Goal: Task Accomplishment & Management: Manage account settings

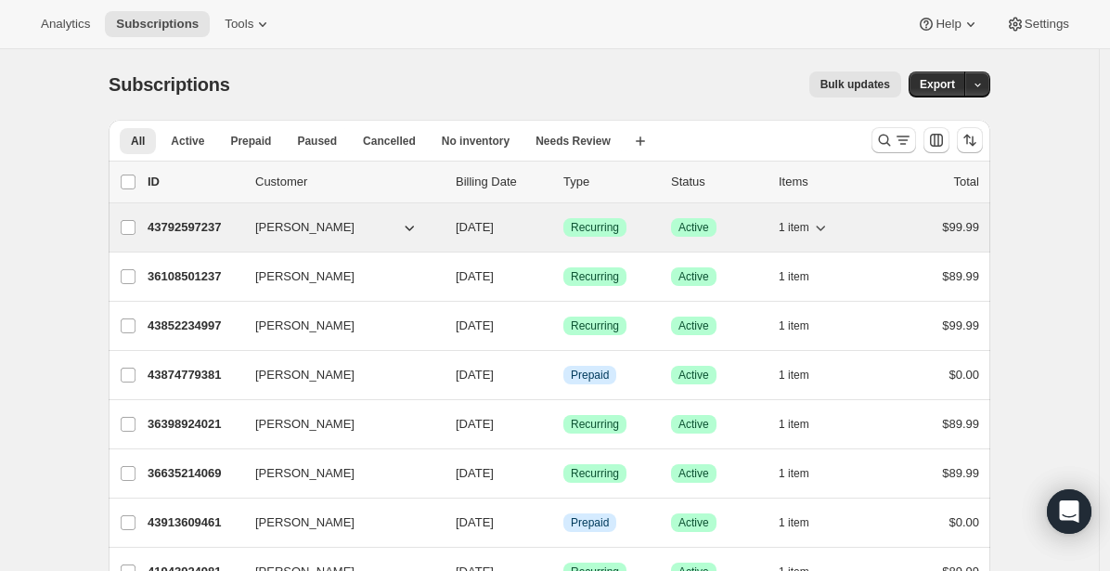
click at [212, 228] on p "43792597237" at bounding box center [194, 227] width 93 height 19
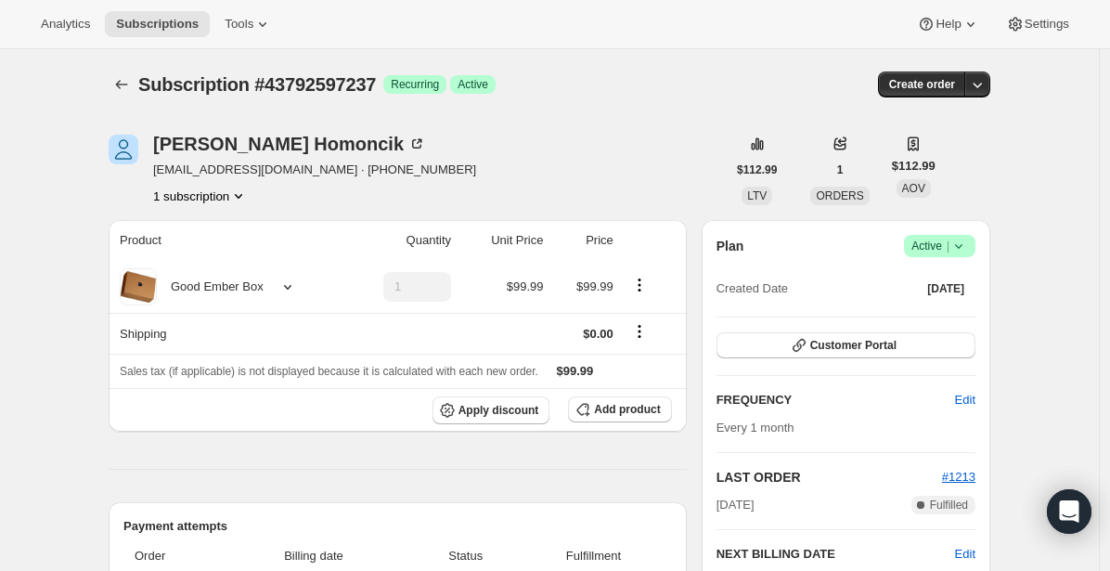
scroll to position [326, 0]
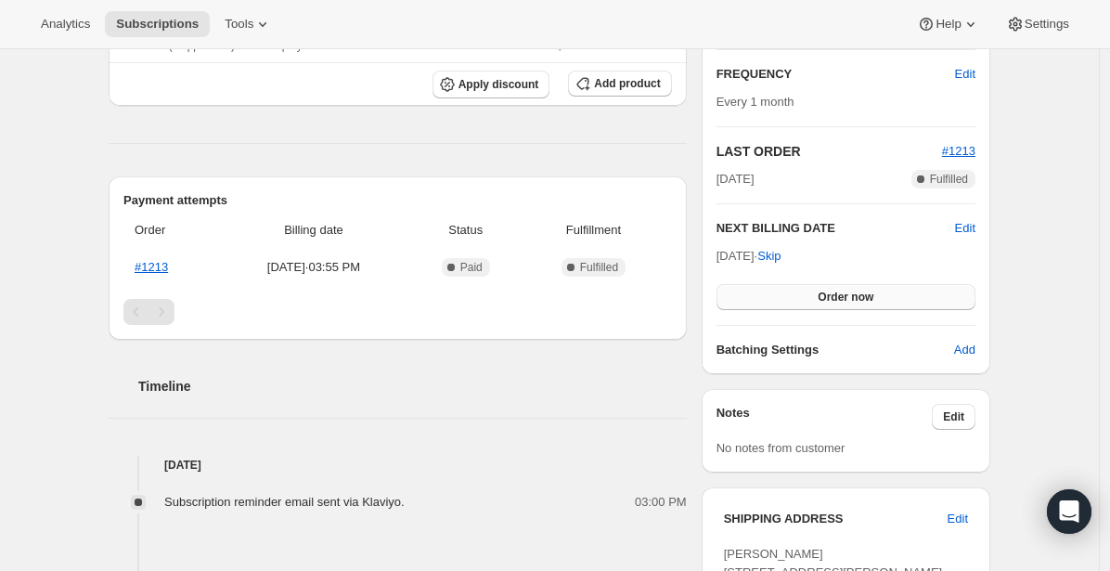
click at [857, 296] on span "Order now" at bounding box center [845, 296] width 56 height 15
click at [857, 296] on span "Click to confirm" at bounding box center [845, 296] width 84 height 15
